Goal: Transaction & Acquisition: Purchase product/service

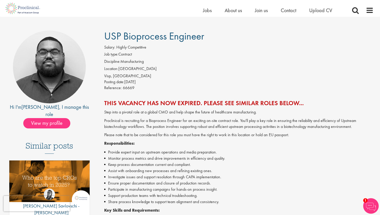
scroll to position [28, 0]
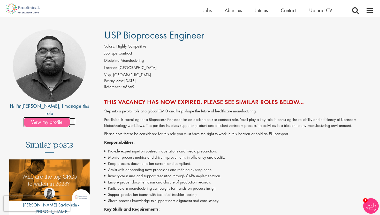
click at [59, 117] on span "View my profile" at bounding box center [46, 122] width 47 height 10
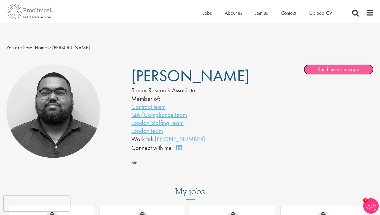
click at [316, 68] on link "Send me a message" at bounding box center [339, 69] width 70 height 10
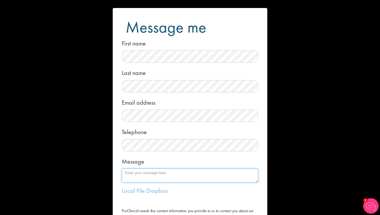
click at [139, 172] on textarea "Message" at bounding box center [190, 176] width 137 height 14
paste textarea "I’m currently looking to relocate to Switzerland for a bioprocess engineer/ CQV…"
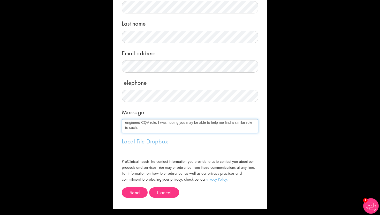
scroll to position [16, 0]
click at [246, 123] on textarea "Hi Ashley, I’m currently looking to relocate to Switzerland for a bioprocess en…" at bounding box center [190, 126] width 137 height 14
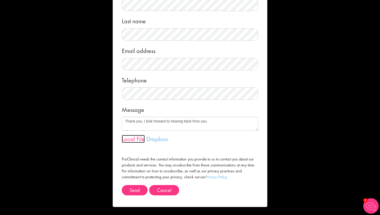
click at [135, 139] on link "Local File" at bounding box center [133, 139] width 23 height 8
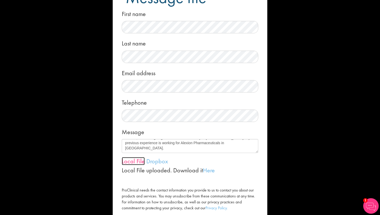
scroll to position [49, 0]
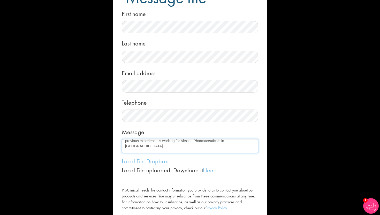
click at [144, 146] on textarea "Hi Ashley, I’m currently looking to relocate to Switzerland for a bioprocess en…" at bounding box center [190, 146] width 137 height 14
click at [235, 152] on textarea "Hi Ashley, I’m currently looking to relocate to Switzerland for a bioprocess en…" at bounding box center [190, 146] width 137 height 14
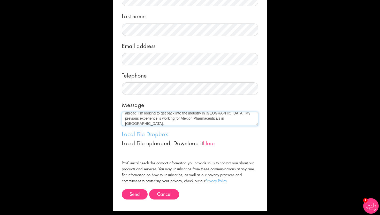
scroll to position [61, 0]
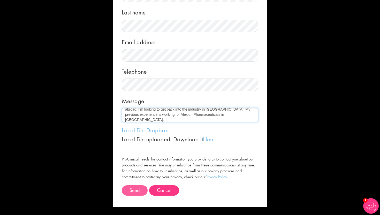
type textarea "Hi Ashley, I’m currently looking to relocate to Switzerland for a bioprocess en…"
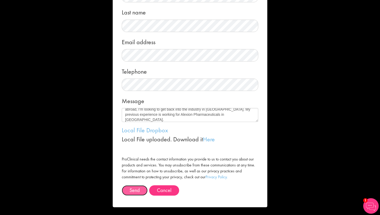
click at [136, 189] on button "Send" at bounding box center [135, 190] width 26 height 10
click at [189, 105] on div "Message Hi Ashley, I’m currently looking to relocate to Switzerland for a biopr…" at bounding box center [190, 108] width 137 height 27
click at [137, 187] on span "Send" at bounding box center [135, 190] width 10 height 7
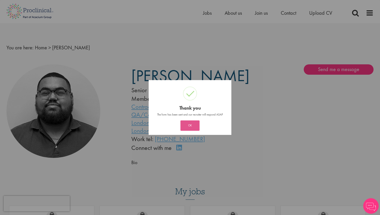
click at [188, 126] on button "OK" at bounding box center [190, 126] width 19 height 10
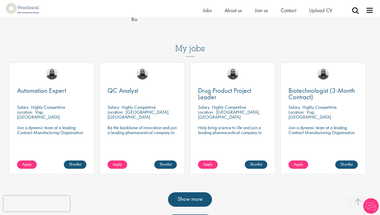
scroll to position [143, 0]
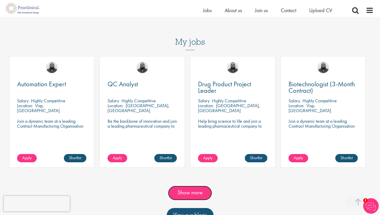
click at [191, 191] on link "Show more" at bounding box center [190, 193] width 44 height 14
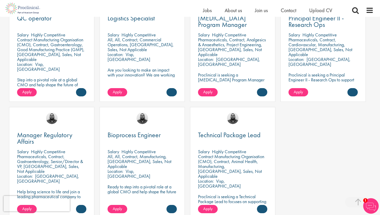
scroll to position [444, 0]
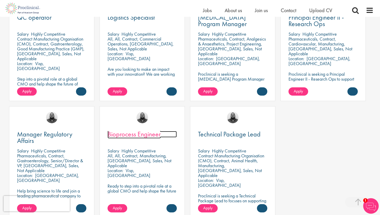
click at [146, 132] on span "Bioprocess Engineer" at bounding box center [134, 134] width 53 height 9
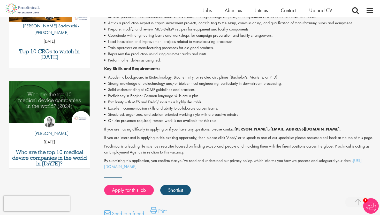
scroll to position [208, 0]
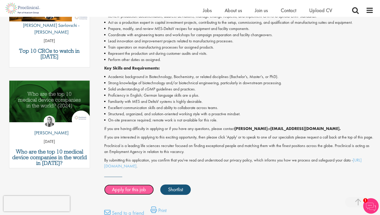
click at [128, 195] on link "Apply for this job" at bounding box center [129, 190] width 50 height 10
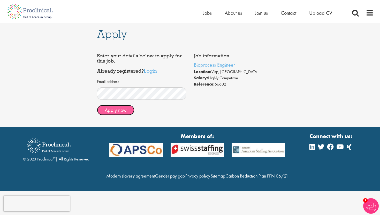
click at [126, 111] on button "Apply now" at bounding box center [116, 110] width 38 height 10
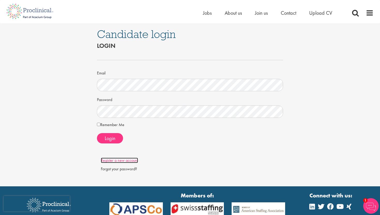
click at [126, 160] on link "Register a new account" at bounding box center [119, 160] width 37 height 5
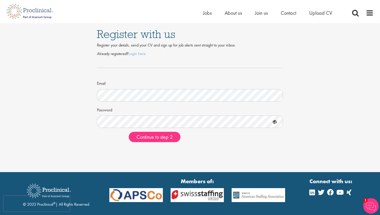
click at [276, 125] on icon at bounding box center [275, 122] width 9 height 9
click at [159, 138] on span "Continue to step 2" at bounding box center [155, 137] width 36 height 7
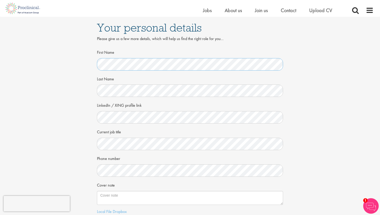
scroll to position [31, 0]
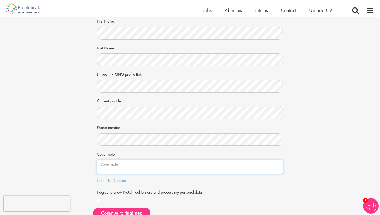
click at [115, 165] on textarea "Cover note" at bounding box center [190, 167] width 186 height 14
paste textarea "www.linkedin.com/in/ darren-dineen-993236151"
type textarea "www.linkedin.com/in/ darren-dineen-993236151"
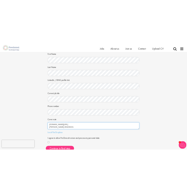
scroll to position [0, 0]
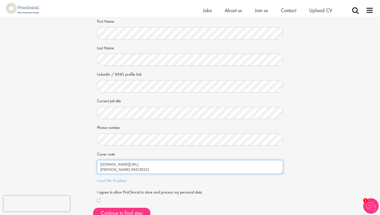
drag, startPoint x: 145, startPoint y: 170, endPoint x: 98, endPoint y: 156, distance: 49.3
click at [98, 156] on div "Cover note www.linkedin.com/in/ darren-dineen-993236151" at bounding box center [190, 162] width 186 height 24
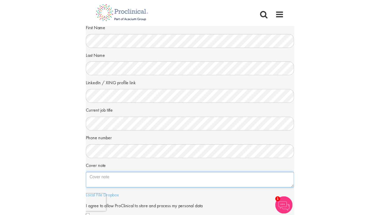
scroll to position [62, 0]
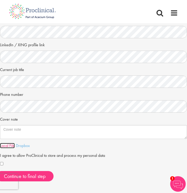
click at [9, 148] on link "Local File" at bounding box center [7, 145] width 15 height 5
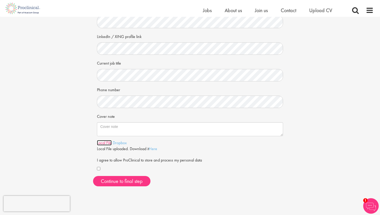
scroll to position [69, 0]
click at [94, 104] on div "First Name Last Name LinkedIn / XING profile link Current job title Phone numbe…" at bounding box center [190, 84] width 194 height 211
click at [131, 181] on button "Continue to final step" at bounding box center [121, 181] width 57 height 10
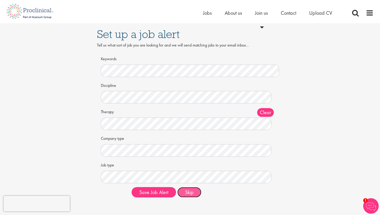
click at [198, 193] on button "Skip" at bounding box center [189, 192] width 24 height 10
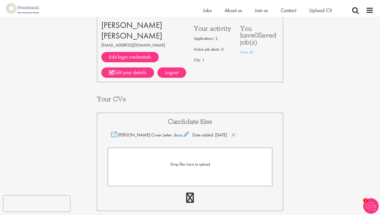
scroll to position [72, 0]
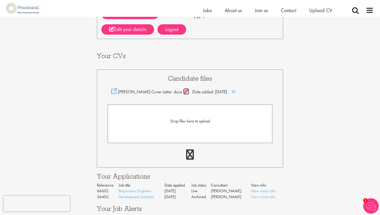
click at [183, 91] on icon at bounding box center [186, 91] width 6 height 6
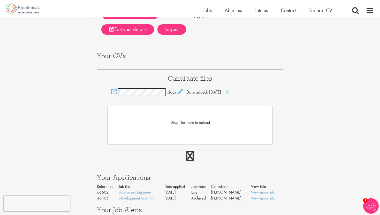
click at [194, 122] on span "Drop files here to upload" at bounding box center [190, 122] width 40 height 5
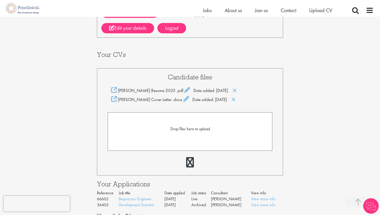
scroll to position [178, 0]
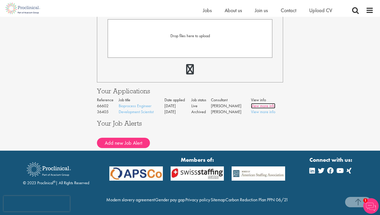
click at [257, 103] on link "View more info" at bounding box center [263, 105] width 24 height 5
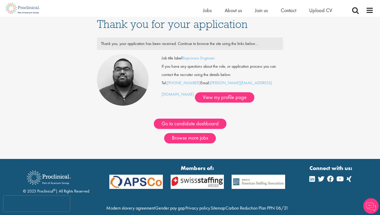
scroll to position [5, 0]
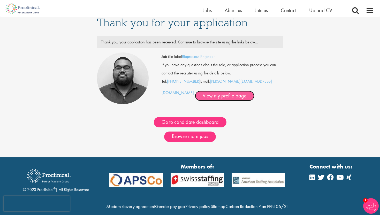
click at [195, 97] on link "View my profile page" at bounding box center [224, 96] width 59 height 10
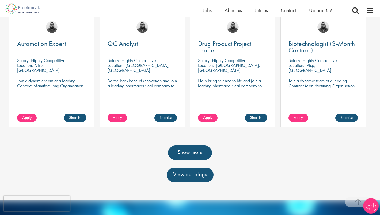
scroll to position [185, 0]
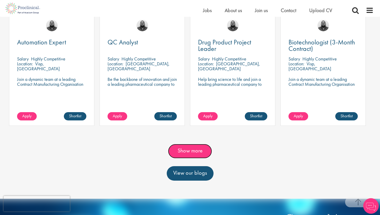
click at [198, 152] on link "Show more" at bounding box center [190, 151] width 44 height 14
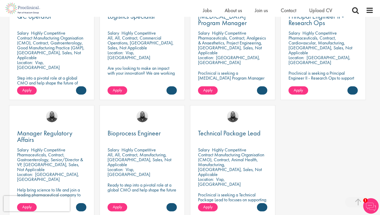
scroll to position [474, 0]
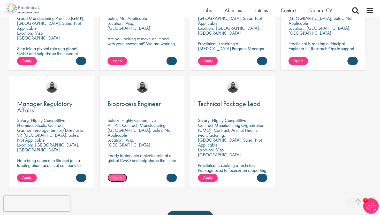
click at [121, 180] on link "Apply" at bounding box center [118, 178] width 20 height 8
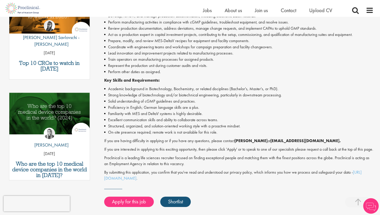
scroll to position [198, 0]
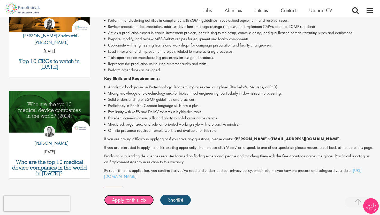
click at [136, 205] on link "Apply for this job" at bounding box center [129, 200] width 50 height 10
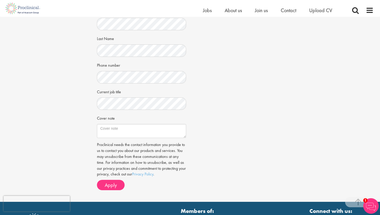
scroll to position [132, 0]
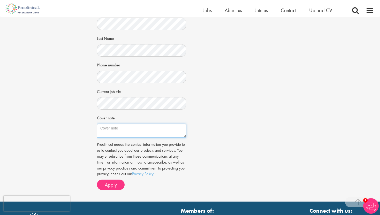
click at [121, 129] on textarea "Cover note" at bounding box center [141, 131] width 89 height 14
paste textarea "Loremi Dolors A Cons, Adi Elitse, Doeiusm te inCidi, Utla, Etdolor, M23A545. +5…"
click at [115, 129] on textarea "Cover note" at bounding box center [141, 131] width 89 height 14
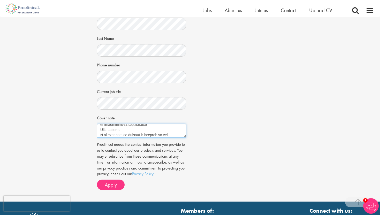
click at [116, 131] on textarea "Cover note" at bounding box center [141, 131] width 89 height 14
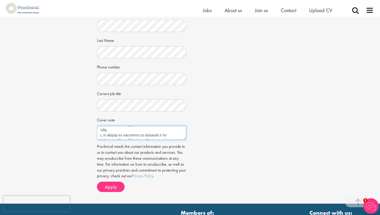
scroll to position [28, 0]
type textarea "Loremi Dolors A Cons, Adi Elitse, Doeiusm te inCidi, Utla, Etdolor, M23A545. +5…"
click at [220, 165] on div "Job information Bioprocess Engineer Location: [GEOGRAPHIC_DATA], [GEOGRAPHIC_DA…" at bounding box center [190, 55] width 194 height 282
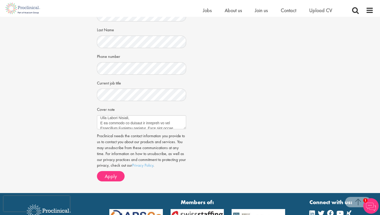
scroll to position [194, 0]
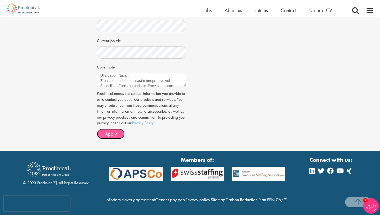
click at [115, 131] on span "Apply" at bounding box center [111, 134] width 12 height 7
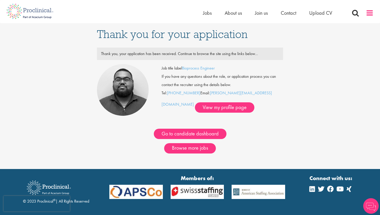
click at [371, 14] on span at bounding box center [370, 13] width 8 height 8
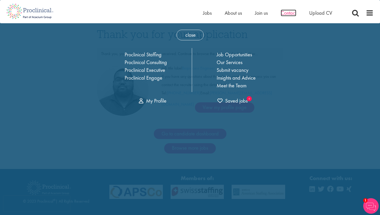
click at [291, 12] on span "Contact" at bounding box center [289, 13] width 16 height 7
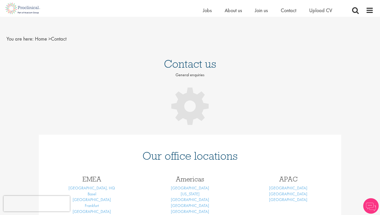
scroll to position [7, 0]
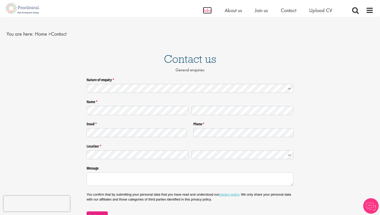
click at [207, 10] on span "Jobs" at bounding box center [207, 10] width 9 height 7
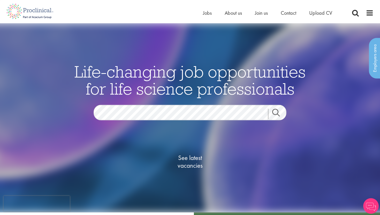
click at [325, 12] on span "Upload CV" at bounding box center [320, 13] width 23 height 7
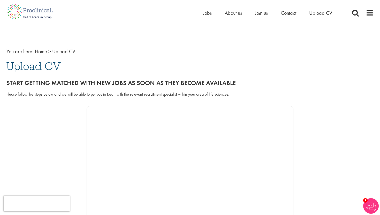
click at [366, 18] on div "Home Jobs About us Join us Contact Upload CV" at bounding box center [288, 14] width 171 height 10
click at [368, 16] on span at bounding box center [370, 13] width 8 height 8
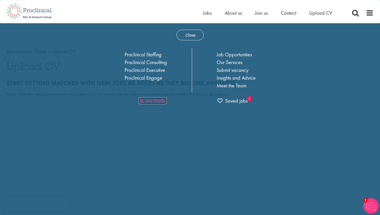
click at [159, 102] on link "My Profile" at bounding box center [153, 101] width 28 height 7
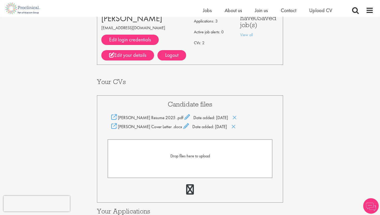
scroll to position [66, 0]
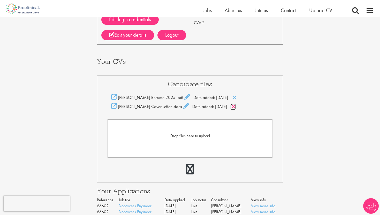
click at [233, 106] on icon at bounding box center [233, 107] width 4 height 6
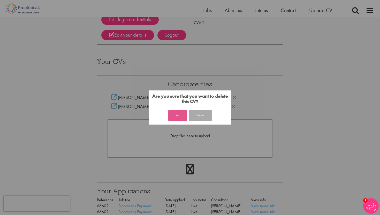
click at [175, 117] on button "Yes" at bounding box center [177, 115] width 19 height 10
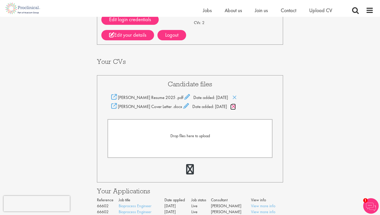
scroll to position [100, 0]
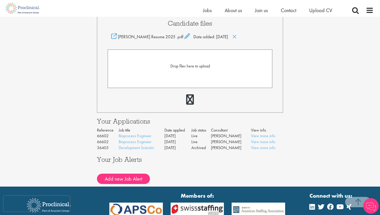
scroll to position [126, 0]
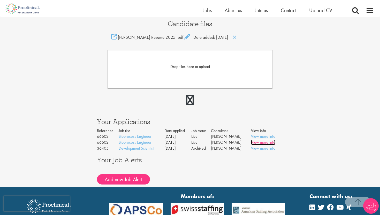
click at [264, 143] on link "View more info" at bounding box center [263, 142] width 24 height 5
